Goal: Check status: Check status

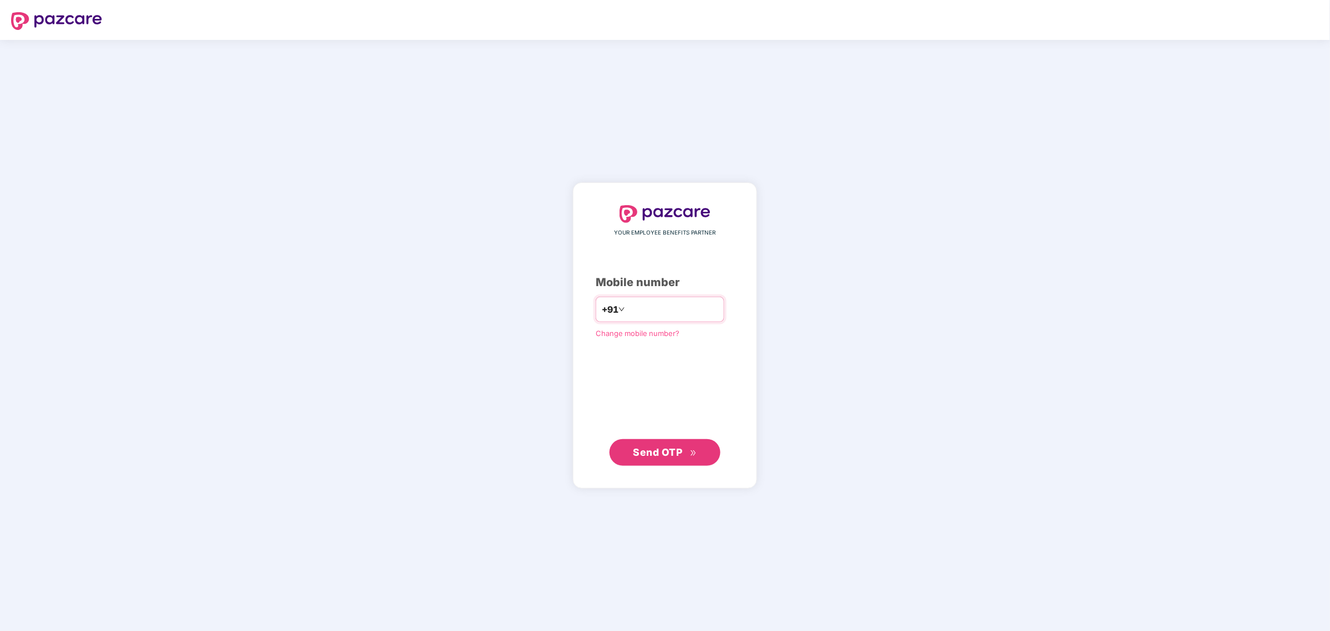
click at [671, 304] on input "number" at bounding box center [672, 310] width 91 height 18
type input "**********"
click at [657, 436] on div "**********" at bounding box center [664, 335] width 139 height 261
click at [654, 459] on span "Send OTP" at bounding box center [665, 452] width 64 height 16
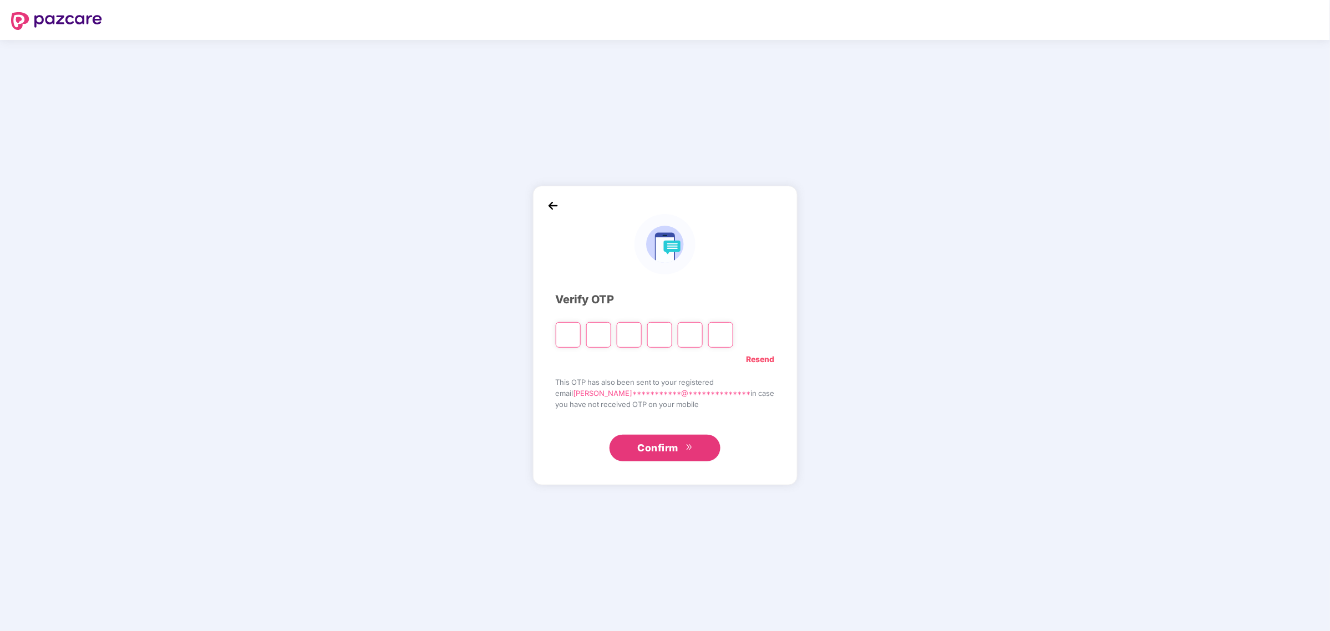
type input "*"
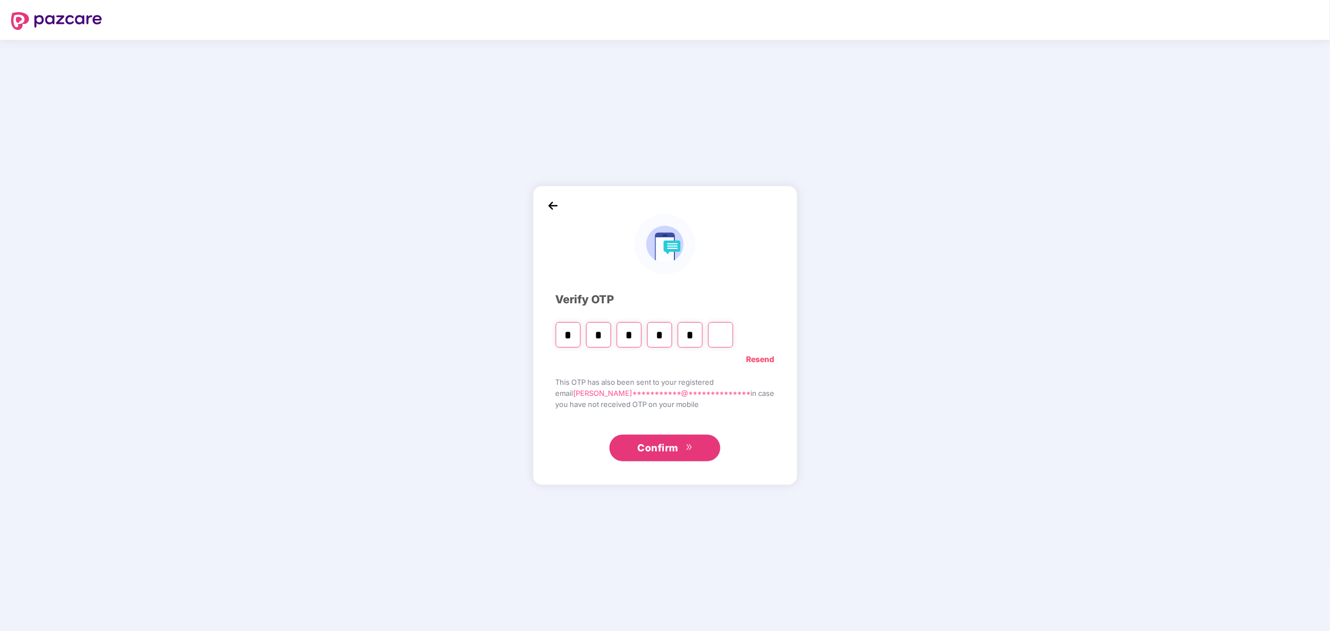
type input "*"
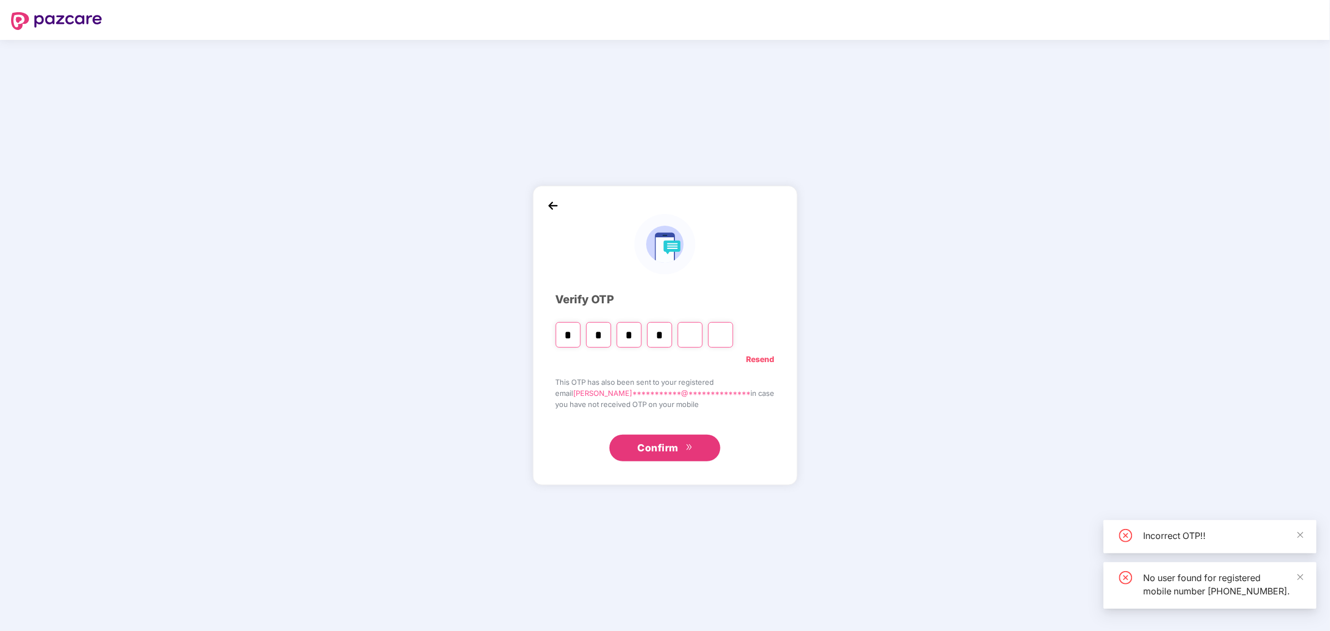
type input "*"
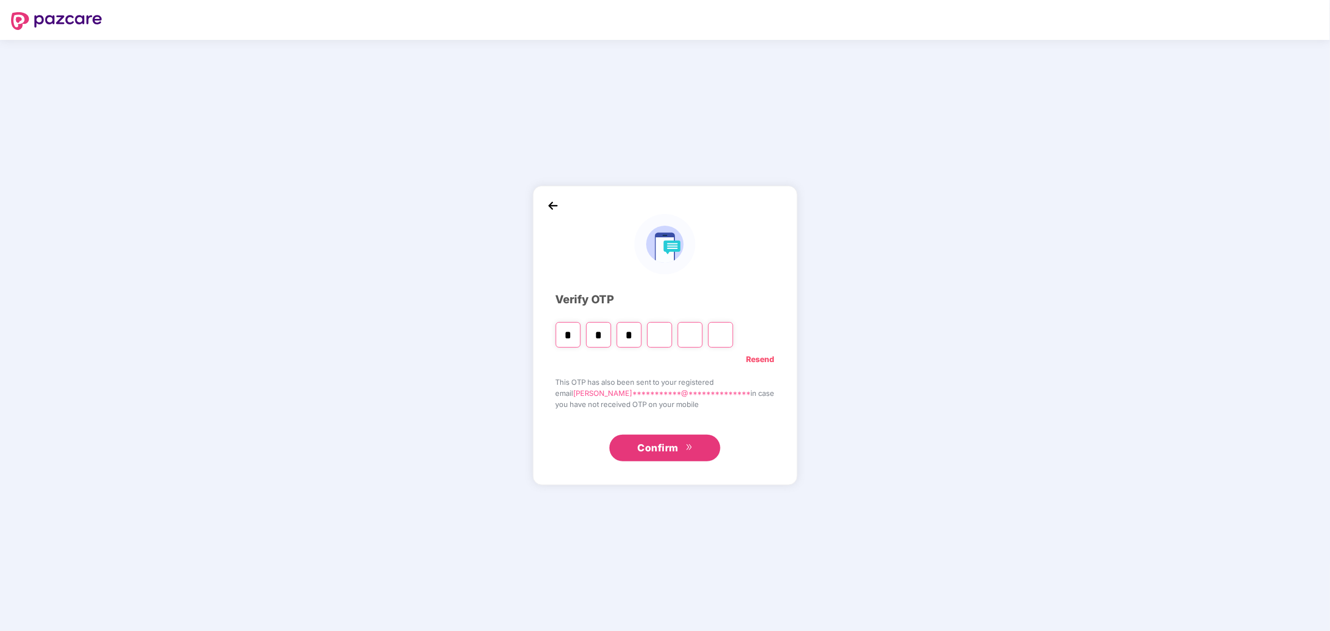
type input "*"
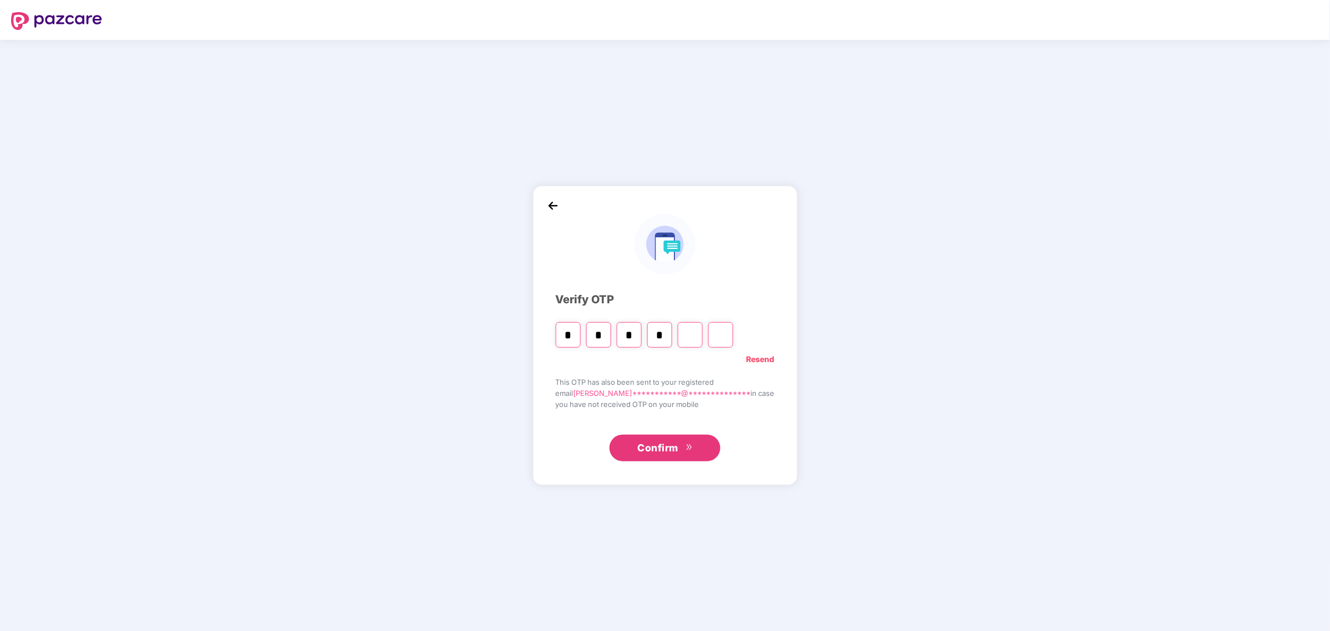
type input "*"
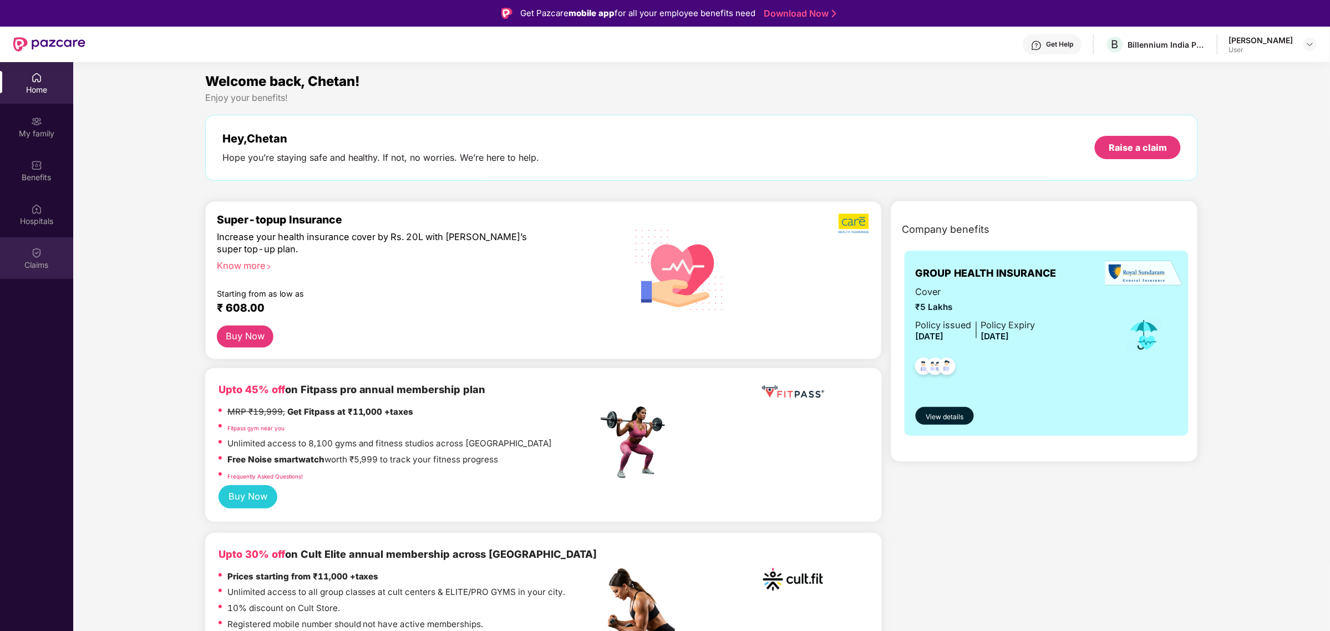
click at [31, 256] on img at bounding box center [36, 252] width 11 height 11
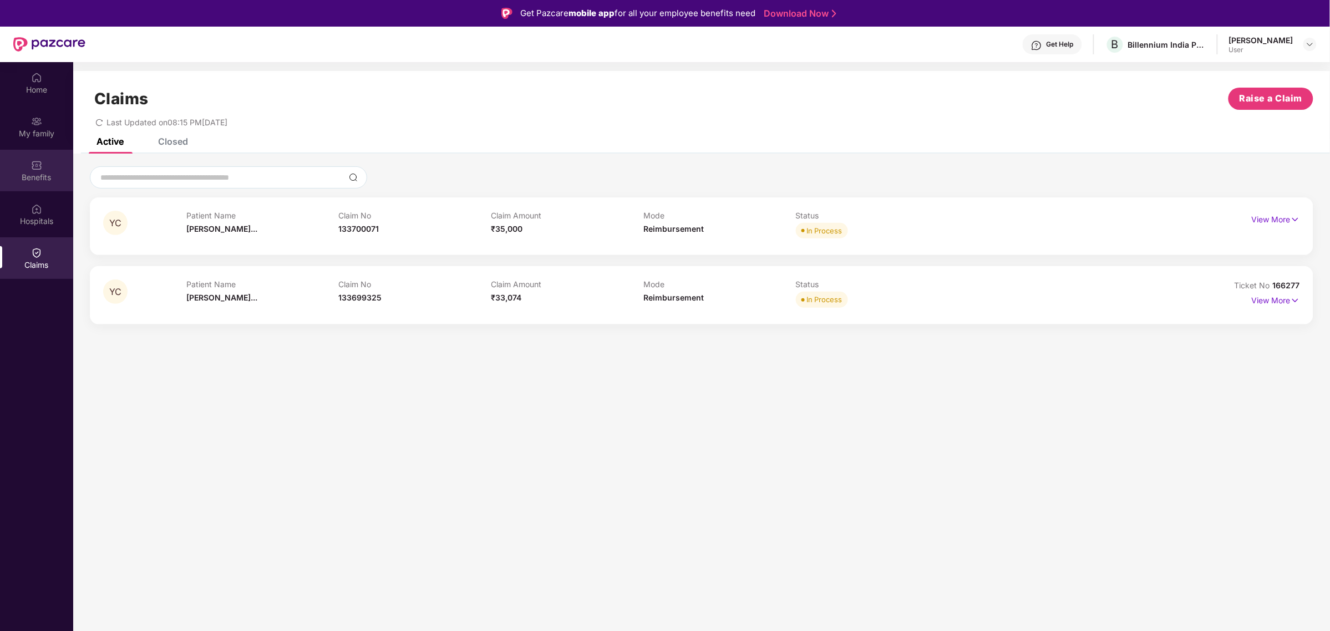
click at [23, 159] on div "Benefits" at bounding box center [36, 171] width 73 height 42
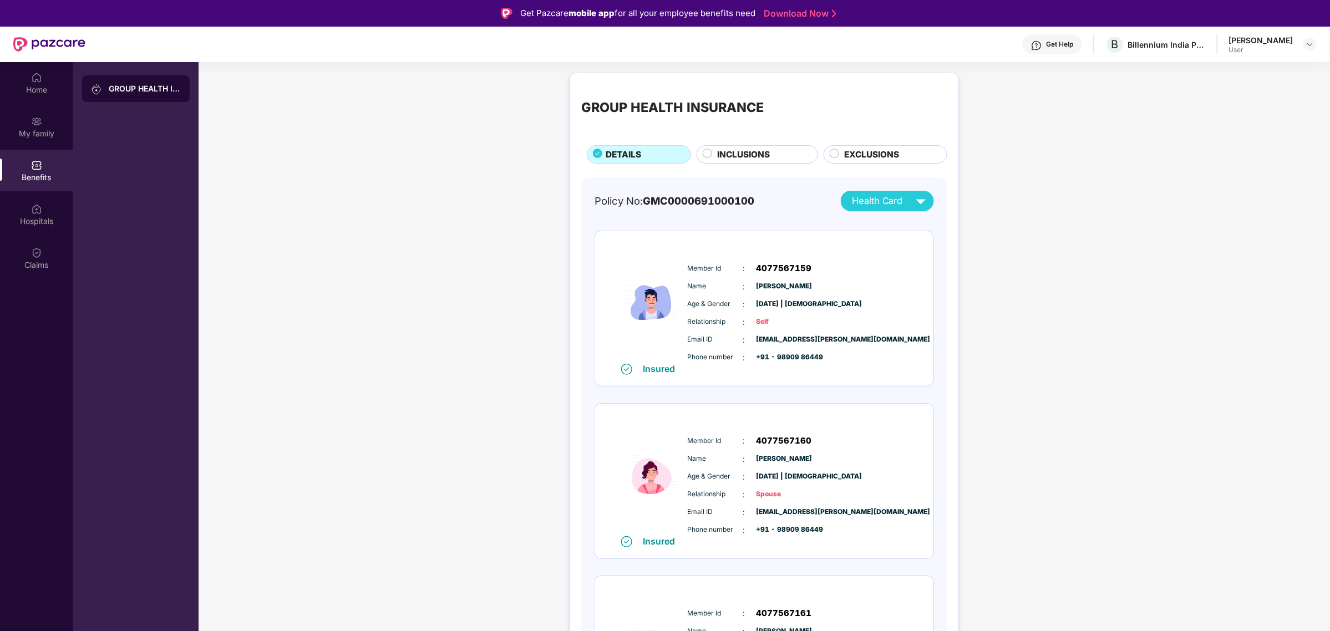
click at [774, 149] on div "INCLUSIONS" at bounding box center [761, 155] width 100 height 15
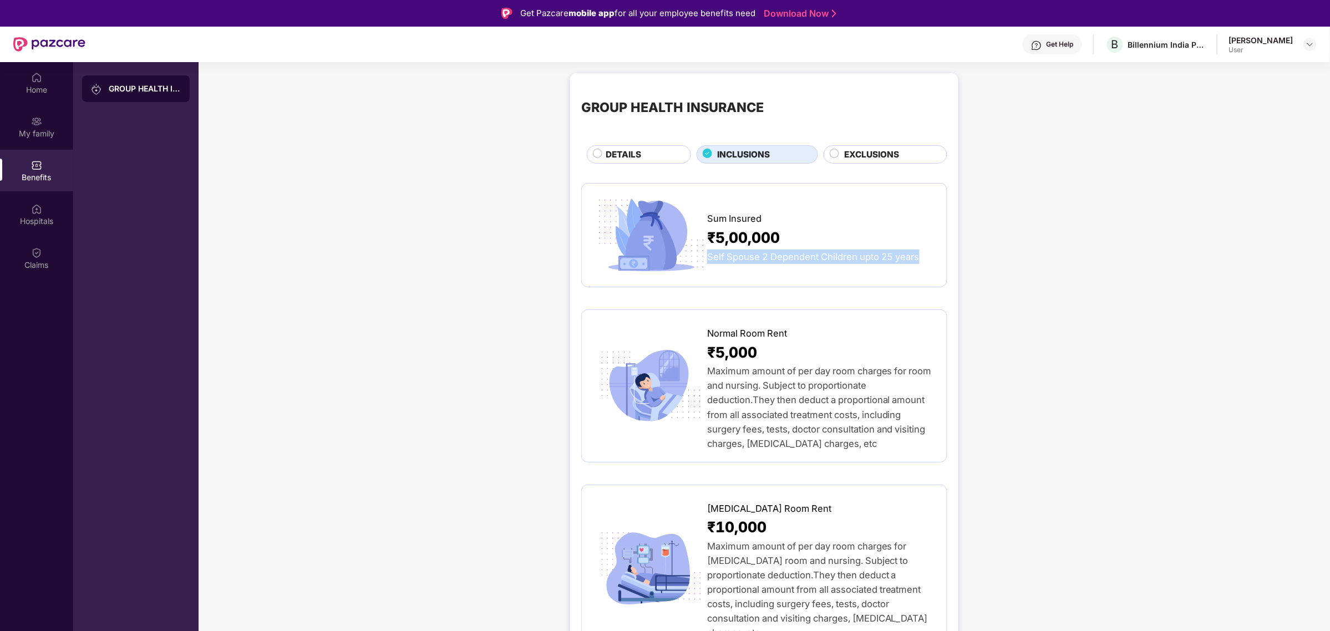
drag, startPoint x: 710, startPoint y: 251, endPoint x: 940, endPoint y: 275, distance: 231.4
click at [940, 275] on div "Sum Insured ₹5,00,000 Self Spouse 2 Dependent Children upto 25 years" at bounding box center [764, 235] width 366 height 104
click at [33, 240] on div "Claims" at bounding box center [36, 258] width 73 height 42
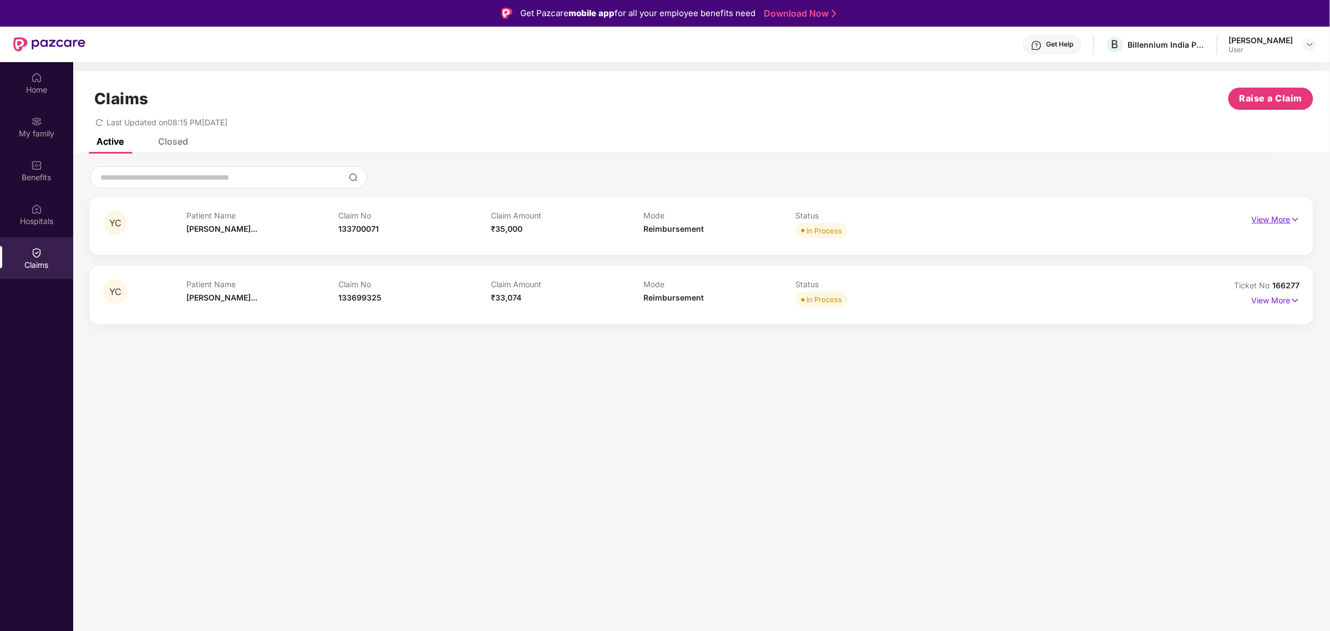
click at [1252, 215] on p "View More" at bounding box center [1275, 218] width 48 height 15
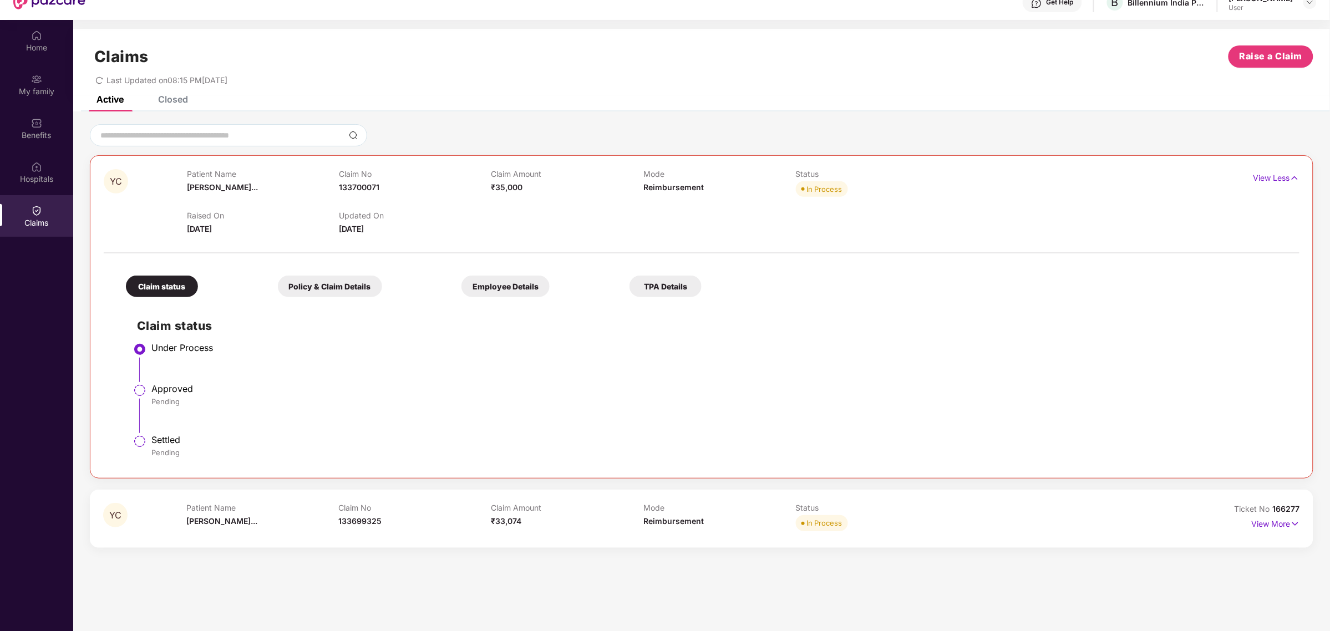
scroll to position [62, 0]
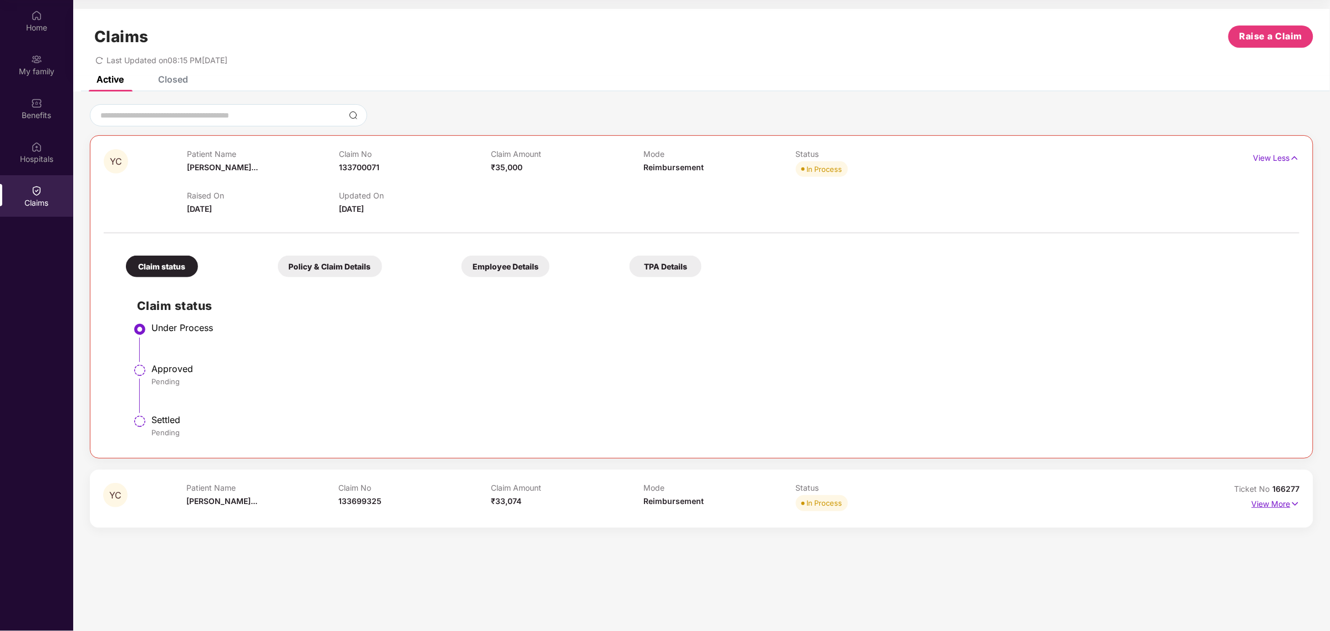
click at [1262, 502] on p "View More" at bounding box center [1275, 502] width 48 height 15
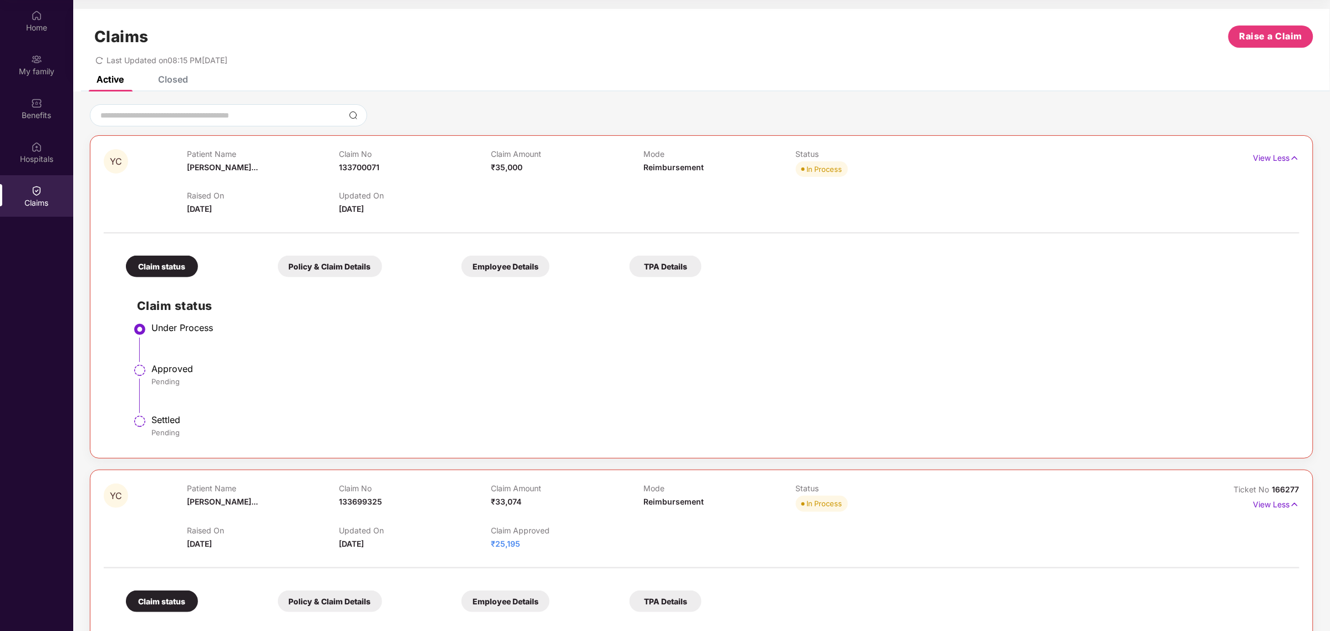
scroll to position [531, 0]
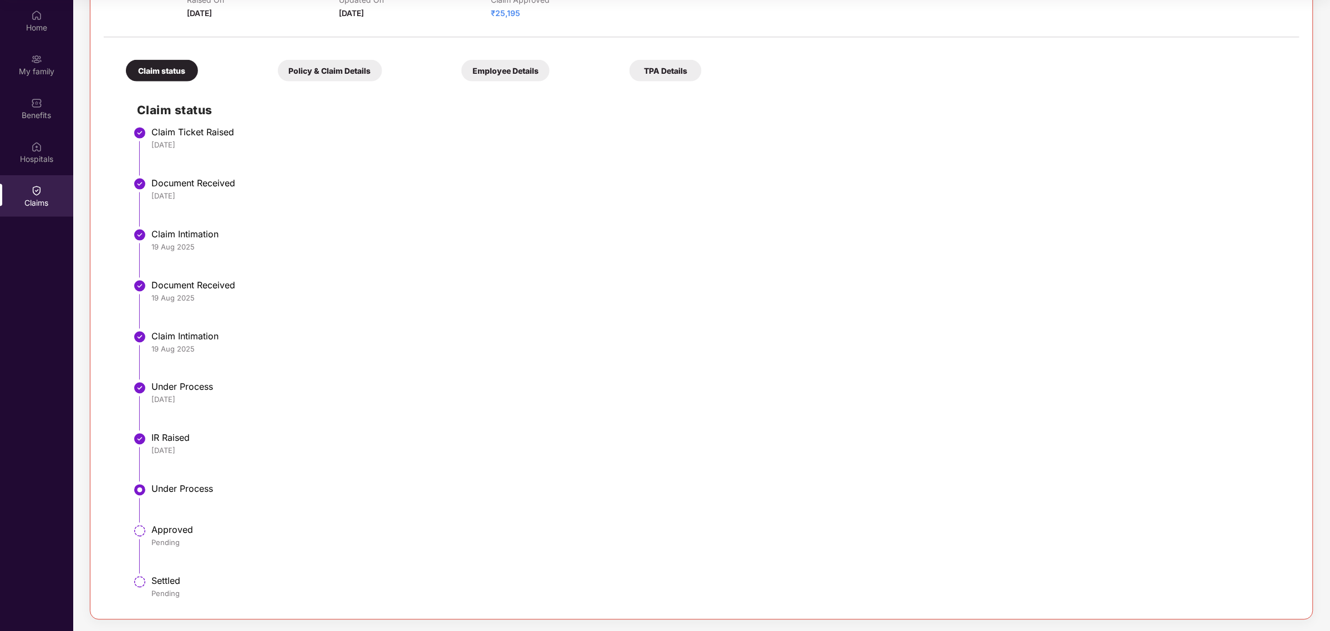
drag, startPoint x: 136, startPoint y: 482, endPoint x: 281, endPoint y: 280, distance: 248.5
click at [314, 469] on ul "Claim Ticket Raised [DATE] Document Received [DATE] Claim Intimation [DATE] Doc…" at bounding box center [712, 368] width 1151 height 476
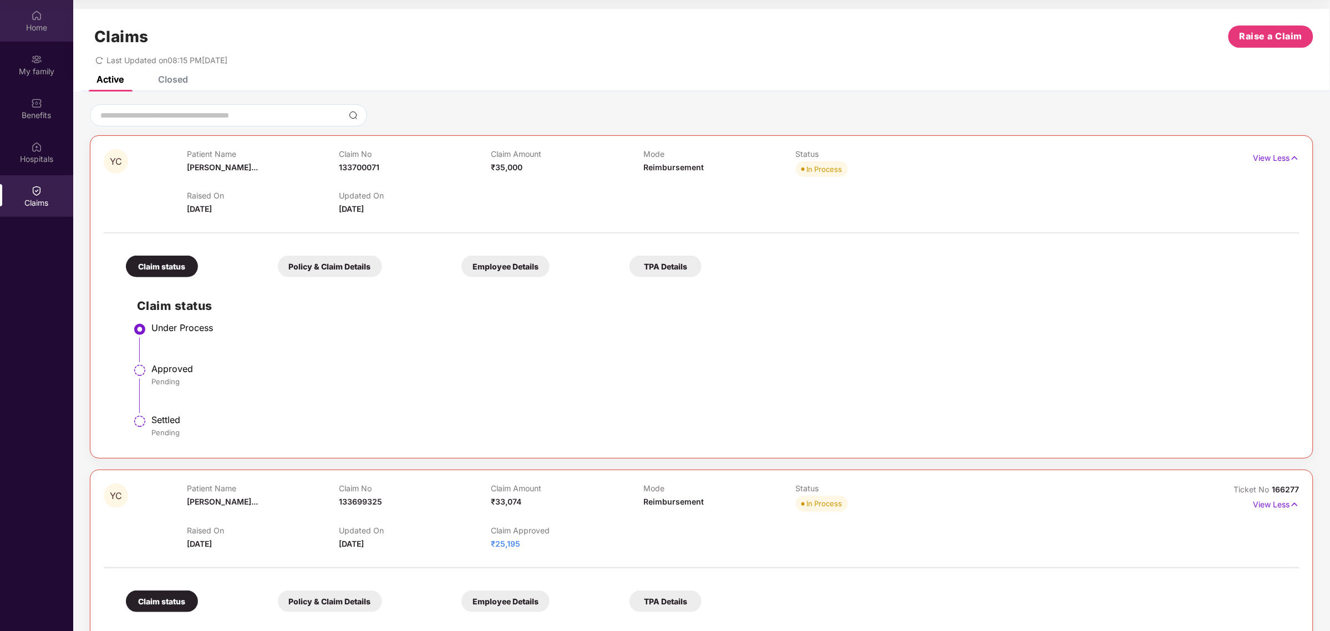
click at [32, 18] on img at bounding box center [36, 15] width 11 height 11
